Goal: Information Seeking & Learning: Learn about a topic

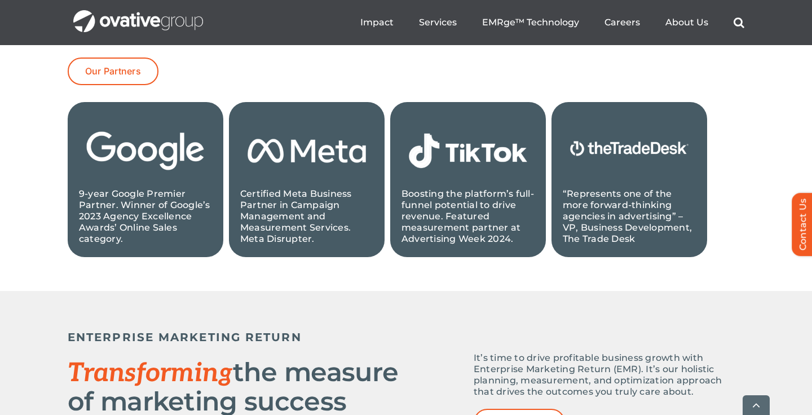
scroll to position [1258, 0]
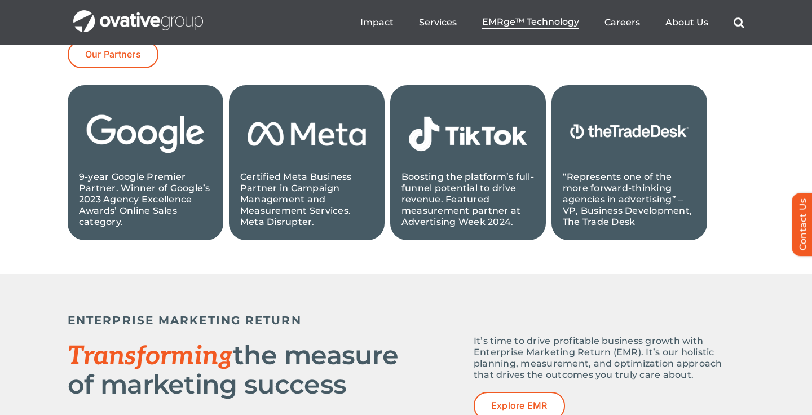
click at [513, 25] on span "EMRge™ Technology" at bounding box center [530, 21] width 97 height 11
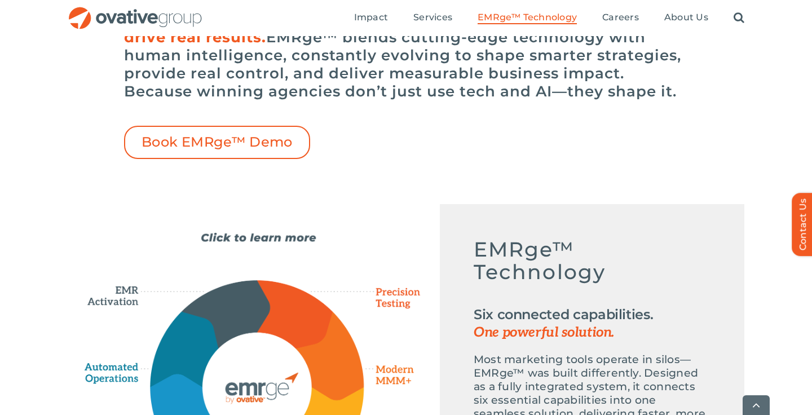
scroll to position [486, 0]
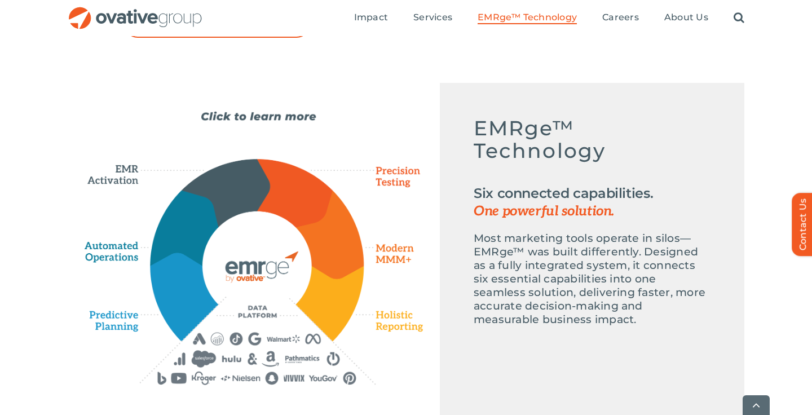
click at [283, 111] on div "Emerge-asset EMRge™ Technology Six connected capabilities. One powerful solutio…" at bounding box center [254, 248] width 339 height 274
click at [277, 232] on icon "EMERGE Technology" at bounding box center [256, 265] width 109 height 109
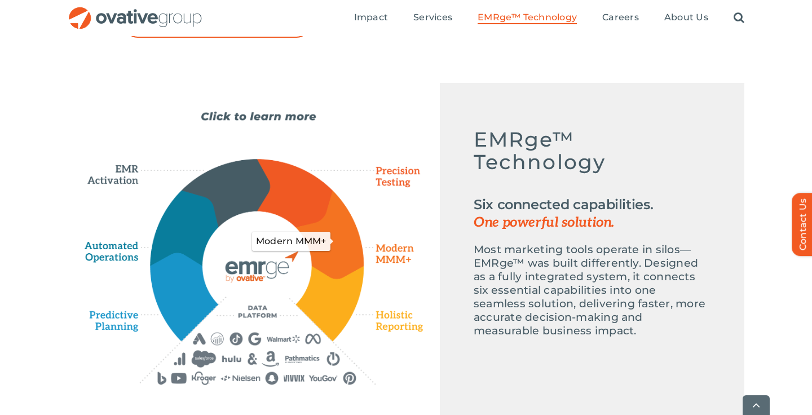
click at [327, 212] on icon "Modern MMM+" at bounding box center [331, 234] width 68 height 89
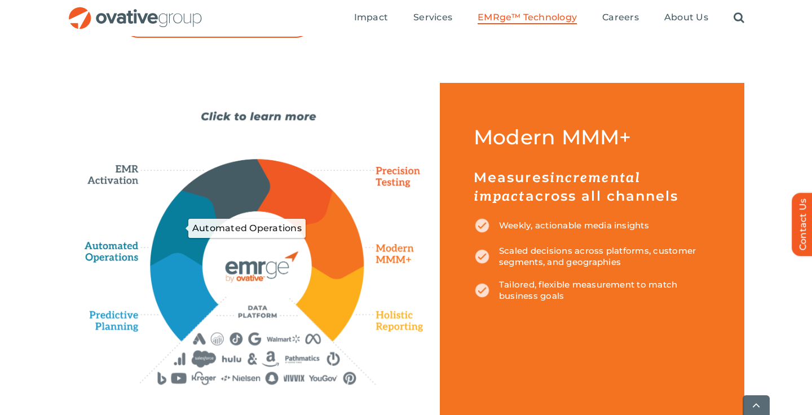
click at [170, 205] on icon "Automated Operations" at bounding box center [185, 229] width 69 height 76
